Goal: Transaction & Acquisition: Obtain resource

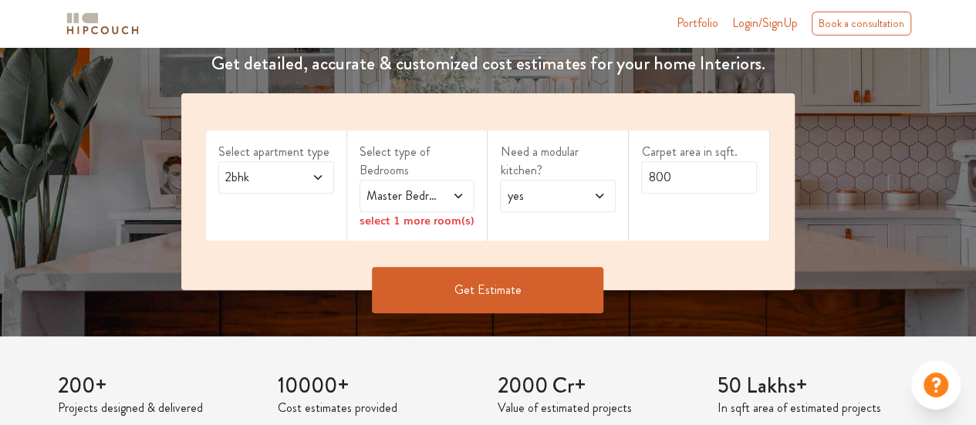
scroll to position [257, 0]
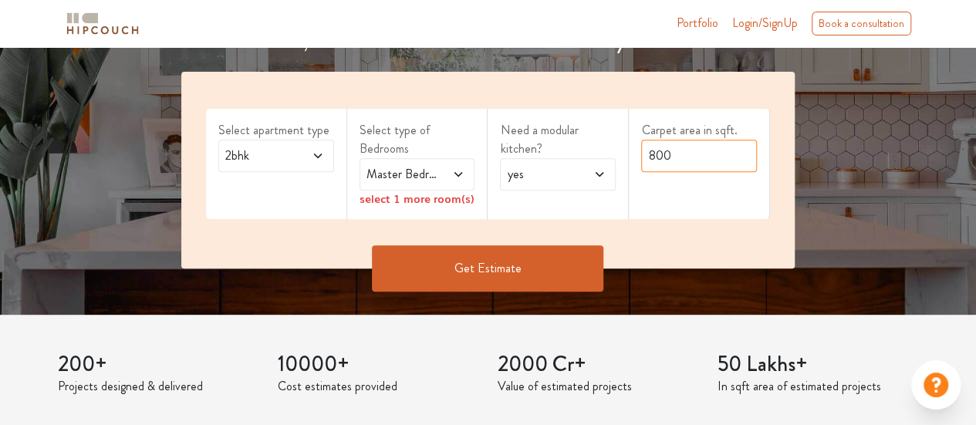
drag, startPoint x: 678, startPoint y: 155, endPoint x: 627, endPoint y: 144, distance: 52.8
click at [627, 144] on div "Select apartment type 2bhk Select type of Bedrooms Master Bedroom select 1 more…" at bounding box center [487, 170] width 613 height 197
type input "745"
click at [265, 191] on div "Select apartment type 2bhk" at bounding box center [276, 164] width 141 height 110
click at [461, 175] on icon at bounding box center [458, 174] width 12 height 12
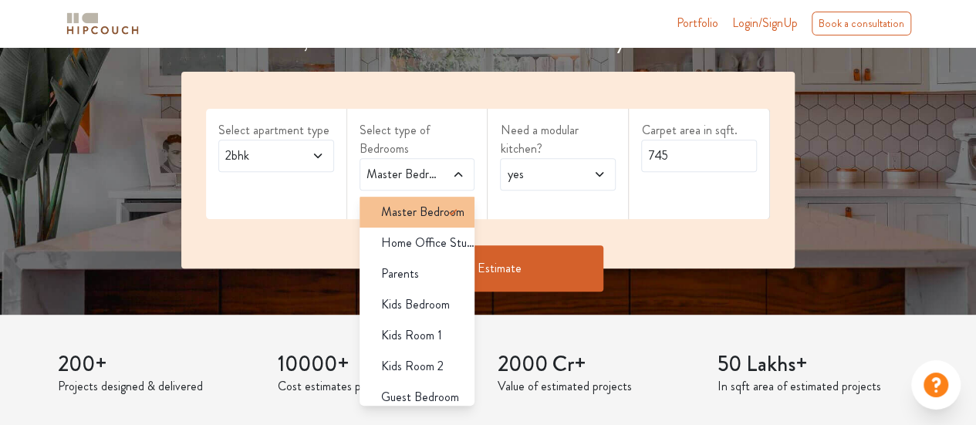
click at [444, 219] on icon at bounding box center [453, 212] width 19 height 19
click at [667, 255] on div "Get Estimate" at bounding box center [488, 268] width 632 height 46
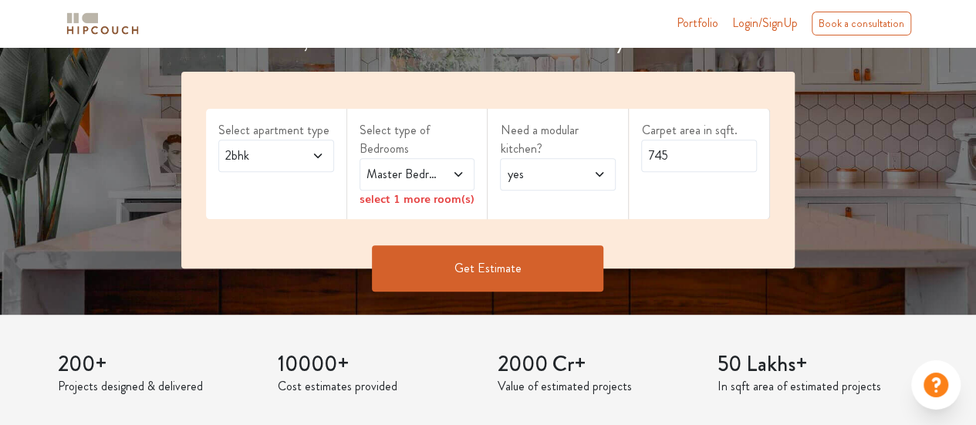
click at [532, 260] on button "Get Estimate" at bounding box center [487, 268] width 231 height 46
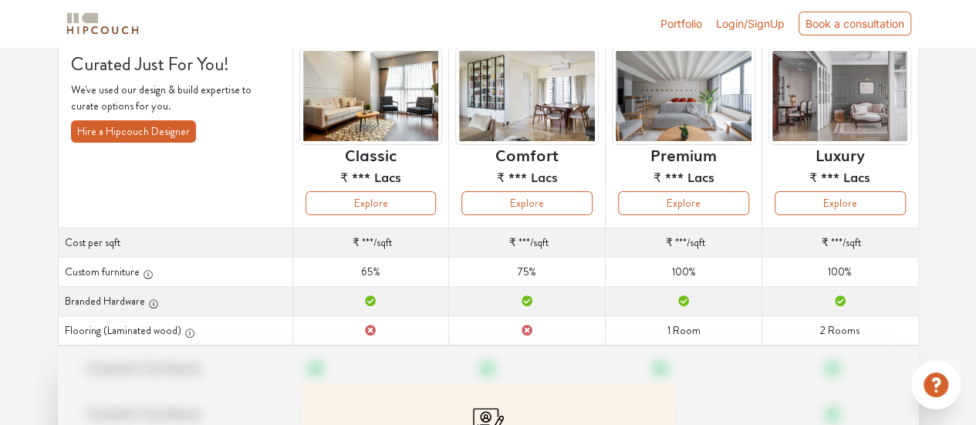
scroll to position [128, 0]
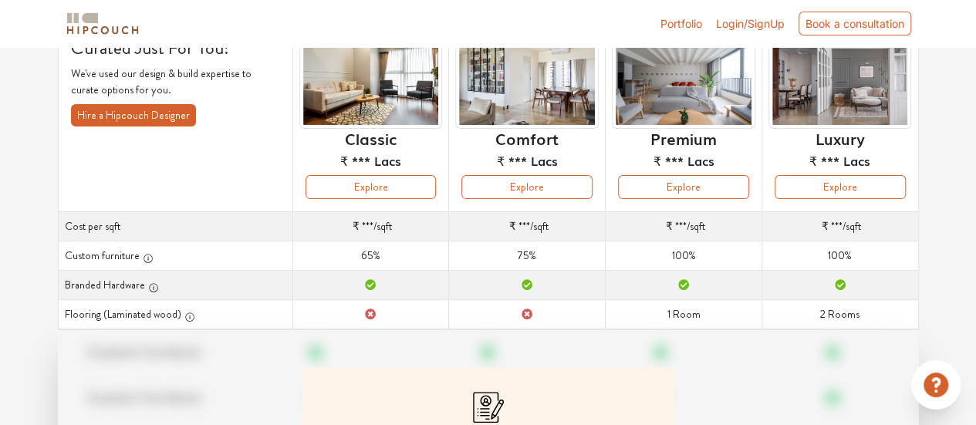
click at [370, 221] on span "₹ ***" at bounding box center [363, 225] width 21 height 15
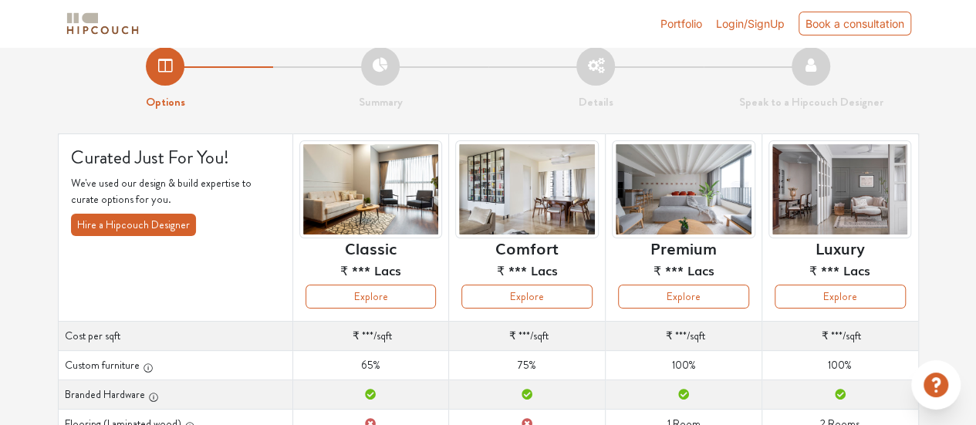
scroll to position [0, 0]
